Goal: Task Accomplishment & Management: Use online tool/utility

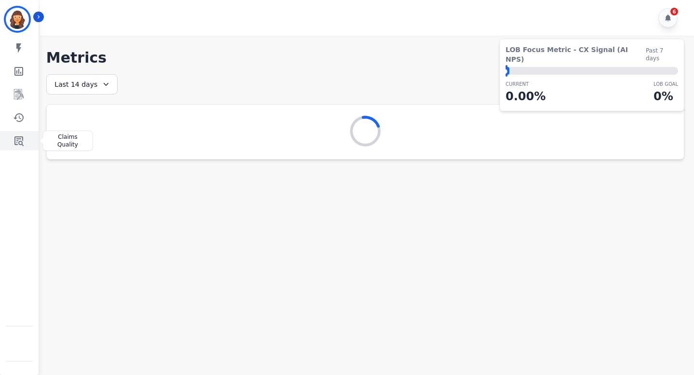
click at [17, 137] on icon "Sidebar" at bounding box center [19, 141] width 12 height 12
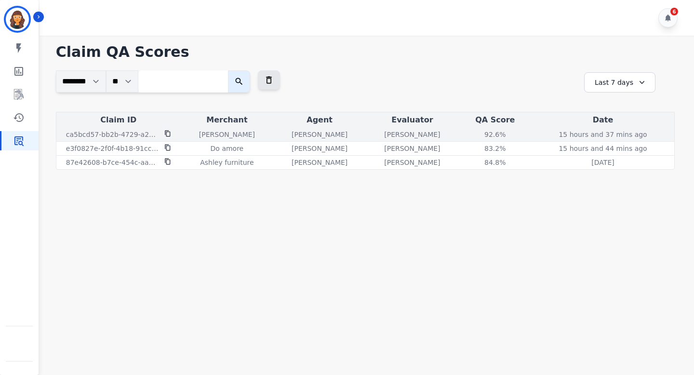
click at [408, 134] on p "[PERSON_NAME]" at bounding box center [412, 135] width 56 height 10
click at [492, 135] on div "92.6 %" at bounding box center [494, 135] width 43 height 10
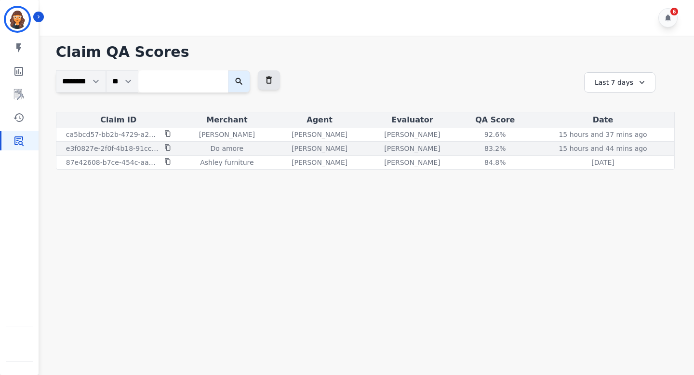
click at [491, 148] on div "83.2 %" at bounding box center [494, 149] width 43 height 10
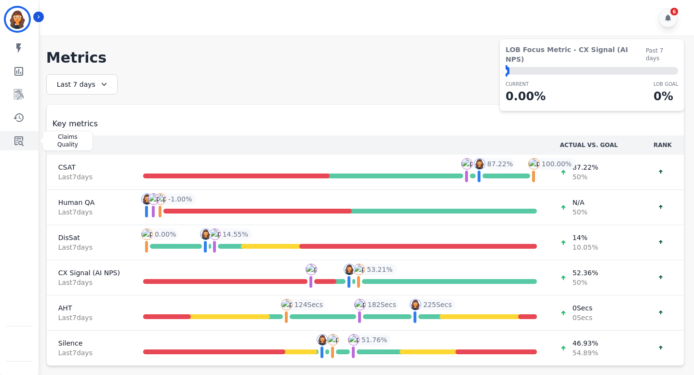
click at [21, 137] on icon "Sidebar" at bounding box center [18, 141] width 9 height 10
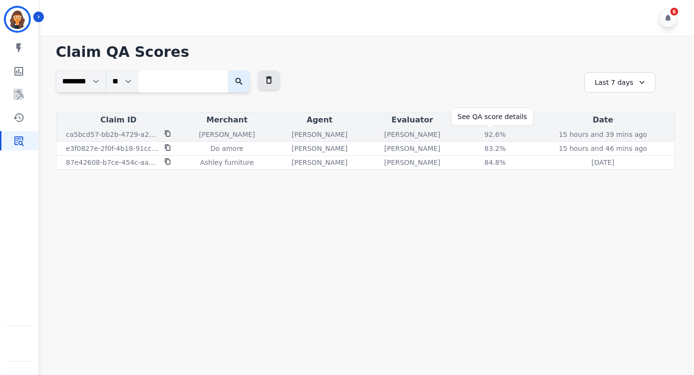
click at [495, 133] on div "92.6 %" at bounding box center [494, 135] width 43 height 10
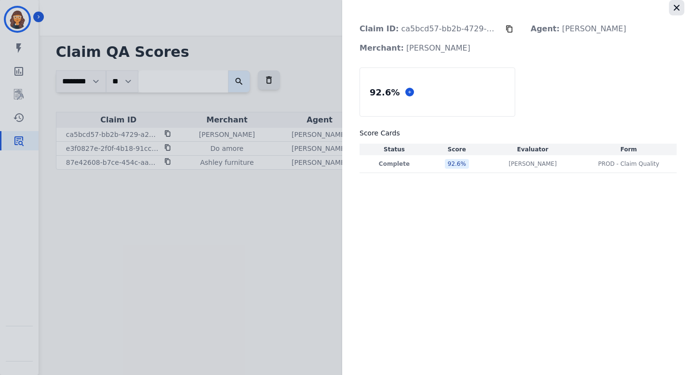
click at [673, 9] on icon "button" at bounding box center [677, 8] width 10 height 10
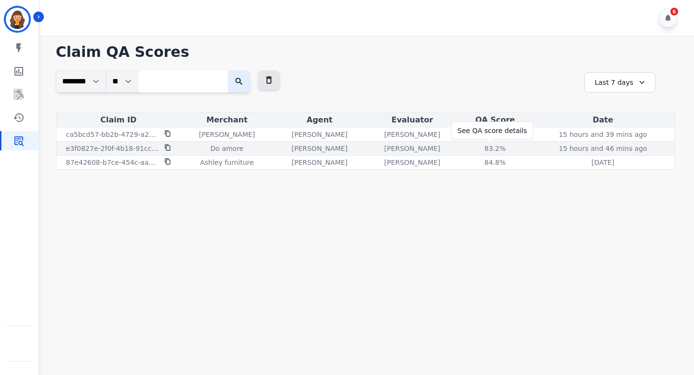
click at [493, 148] on div "83.2 %" at bounding box center [494, 149] width 43 height 10
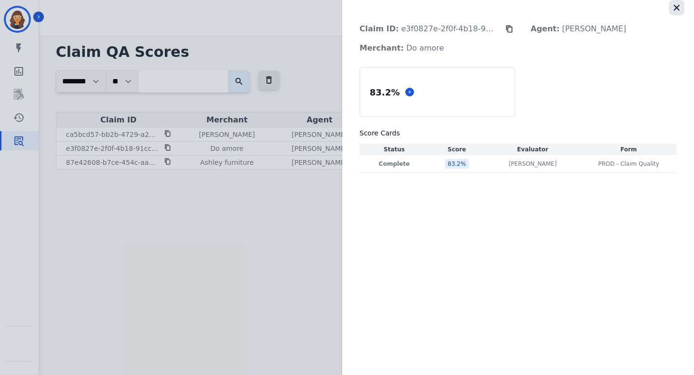
click at [679, 8] on icon "button" at bounding box center [677, 8] width 10 height 10
